Goal: Task Accomplishment & Management: Manage account settings

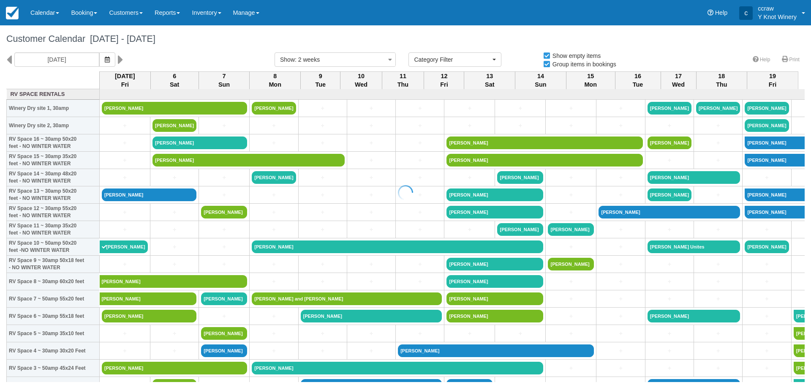
select select
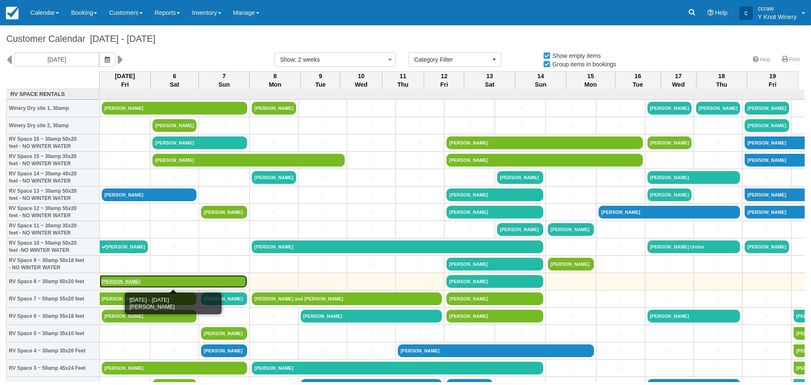
click at [115, 283] on link "[PERSON_NAME]" at bounding box center [174, 281] width 148 height 13
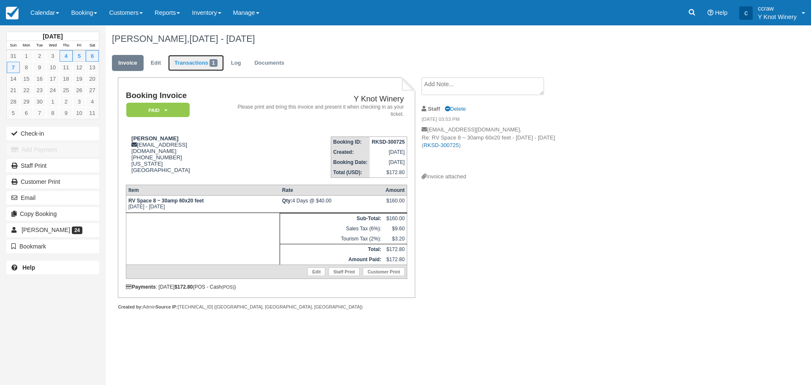
click at [197, 59] on link "Transactions 1" at bounding box center [196, 63] width 56 height 16
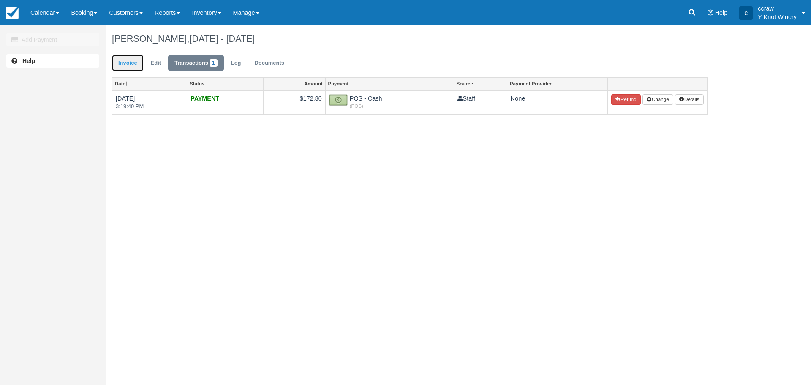
click at [128, 62] on link "Invoice" at bounding box center [128, 63] width 32 height 16
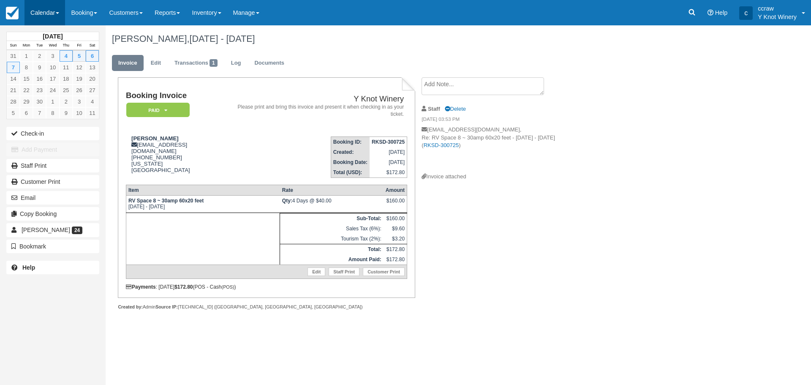
click at [38, 14] on link "Calendar" at bounding box center [44, 12] width 41 height 25
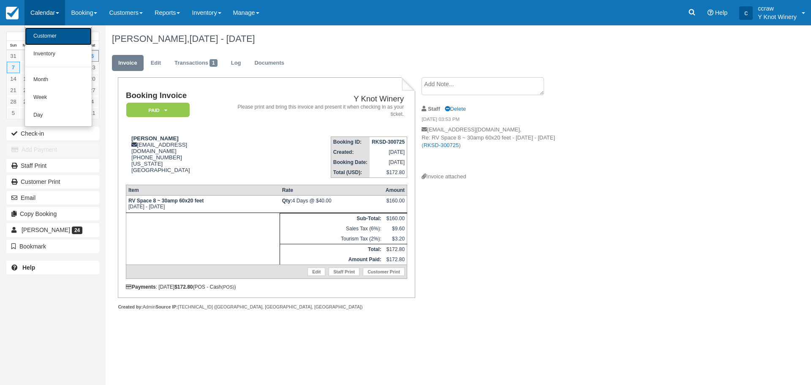
click at [43, 29] on link "Customer" at bounding box center [58, 36] width 67 height 18
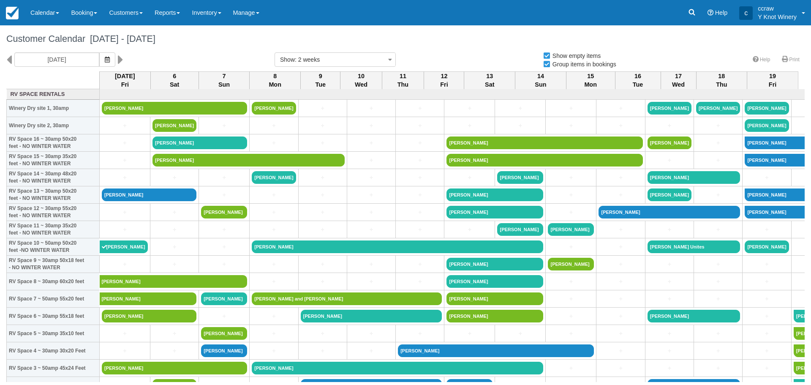
select select
